Goal: Transaction & Acquisition: Obtain resource

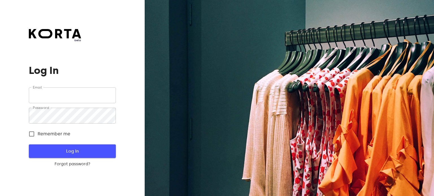
type input "[EMAIL_ADDRESS][DOMAIN_NAME]"
click at [59, 149] on span "Log In" at bounding box center [72, 151] width 69 height 7
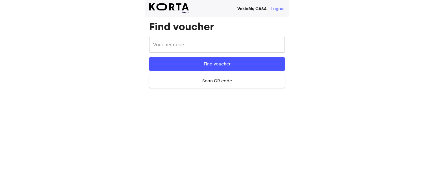
drag, startPoint x: 195, startPoint y: 44, endPoint x: 192, endPoint y: 39, distance: 5.6
click at [192, 39] on input "text" at bounding box center [216, 45] width 135 height 16
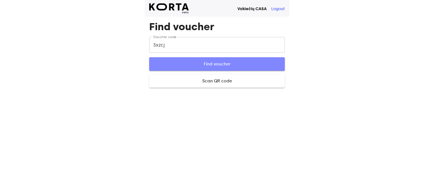
click at [212, 66] on span "Find voucher" at bounding box center [216, 63] width 117 height 7
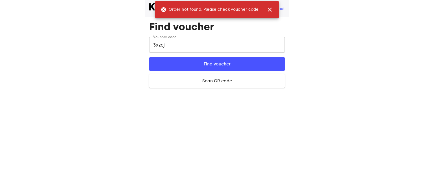
click at [191, 46] on input "3xzcj" at bounding box center [216, 45] width 135 height 16
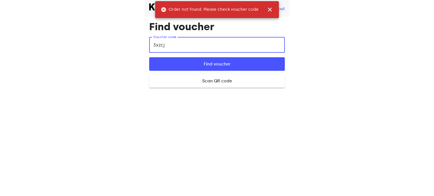
click at [159, 45] on input "3xzcj" at bounding box center [216, 45] width 135 height 16
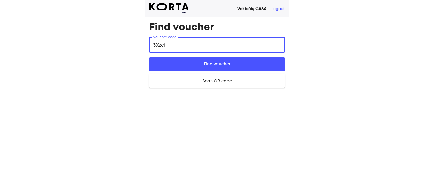
click at [149, 57] on button "Find voucher" at bounding box center [216, 64] width 135 height 14
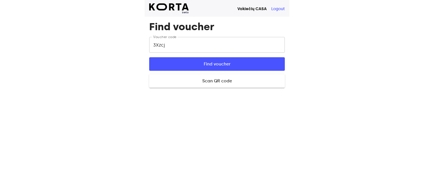
drag, startPoint x: 175, startPoint y: 43, endPoint x: 170, endPoint y: 36, distance: 8.1
click at [170, 36] on div "Find voucher Voucher code 3Xzcj Voucher code Find voucher Scan QR code Close ca…" at bounding box center [217, 52] width 145 height 71
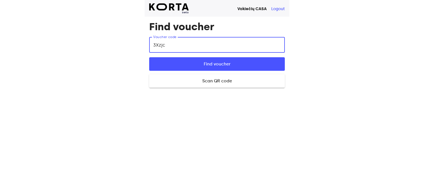
type input "3Xzjc"
click at [149, 57] on button "Find voucher" at bounding box center [216, 64] width 135 height 14
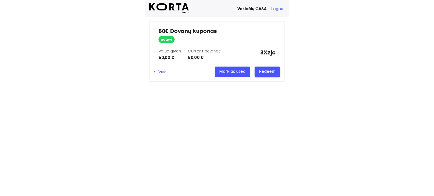
click at [273, 71] on span "Redeem" at bounding box center [267, 71] width 16 height 7
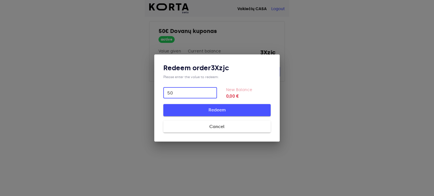
type input "50"
click at [218, 108] on span "Redeem" at bounding box center [216, 109] width 89 height 7
